Goal: Task Accomplishment & Management: Complete application form

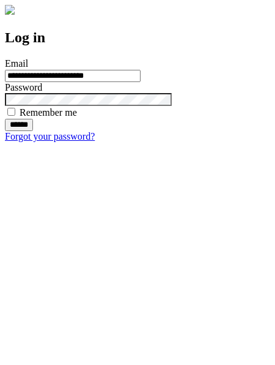
type input "**********"
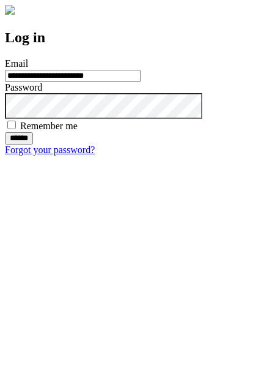
click at [33, 144] on input "******" at bounding box center [19, 138] width 28 height 12
